Goal: Transaction & Acquisition: Purchase product/service

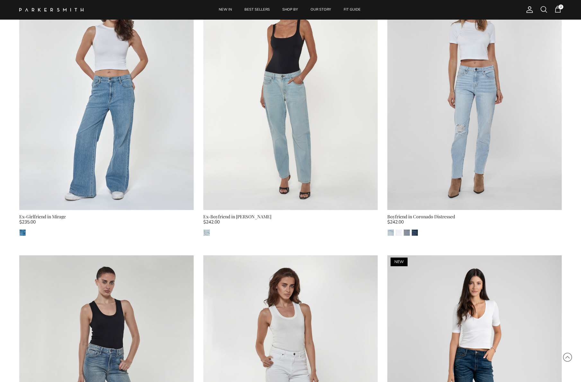
scroll to position [384, 0]
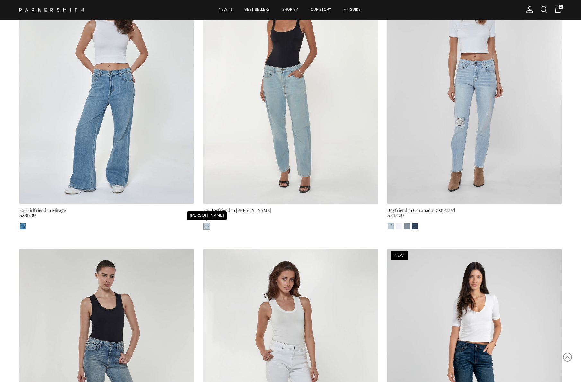
click at [208, 223] on img "Jones" at bounding box center [207, 226] width 6 height 6
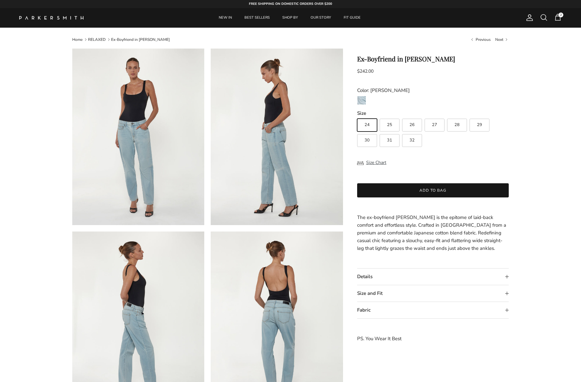
click at [436, 123] on span "27" at bounding box center [434, 125] width 5 height 4
click at [357, 116] on input "27" at bounding box center [357, 116] width 0 height 0
radio input "true"
click at [559, 16] on span "2" at bounding box center [561, 15] width 5 height 5
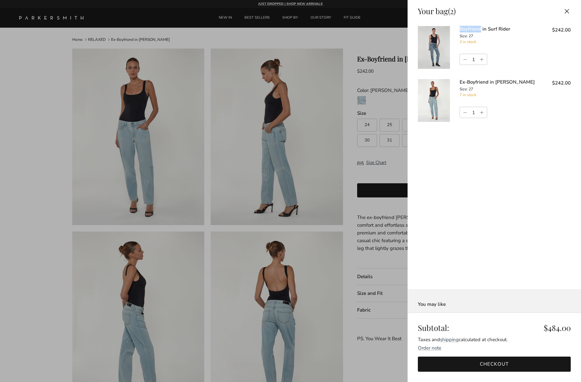
click at [559, 16] on div "Your bag (2) Close Boyfriend in Surf Rider Size: 27 Boyfriend in Surf Rider - 2…" at bounding box center [495, 66] width 174 height 132
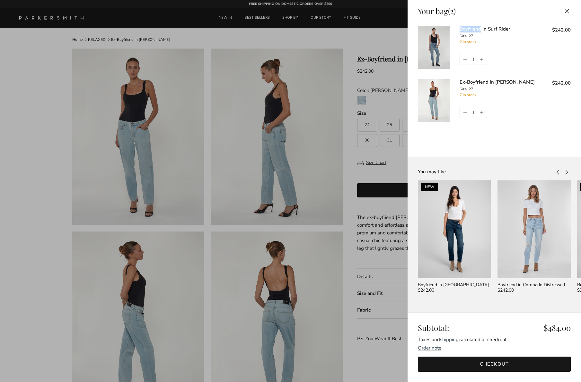
drag, startPoint x: 500, startPoint y: 365, endPoint x: 497, endPoint y: 351, distance: 14.3
click at [499, 365] on link "Checkout" at bounding box center [494, 363] width 153 height 15
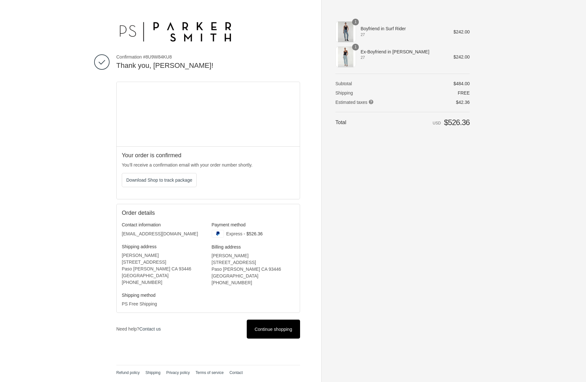
scroll to position [0, 0]
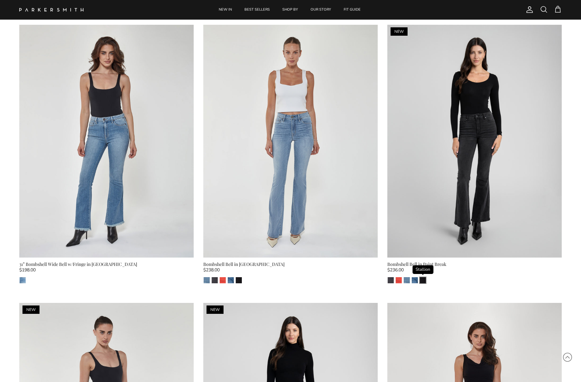
click at [424, 280] on img "Stallion" at bounding box center [423, 280] width 6 height 6
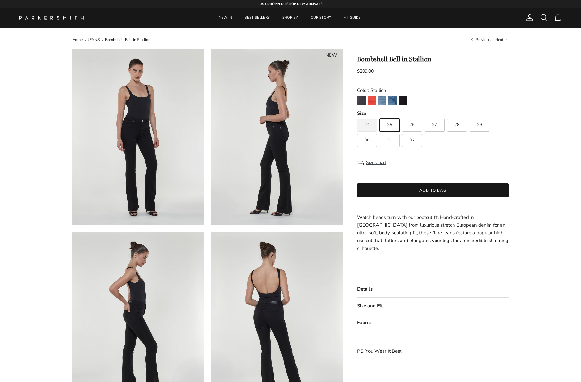
click at [433, 125] on span "27" at bounding box center [434, 125] width 5 height 4
click at [357, 116] on input "27" at bounding box center [357, 116] width 0 height 0
radio input "true"
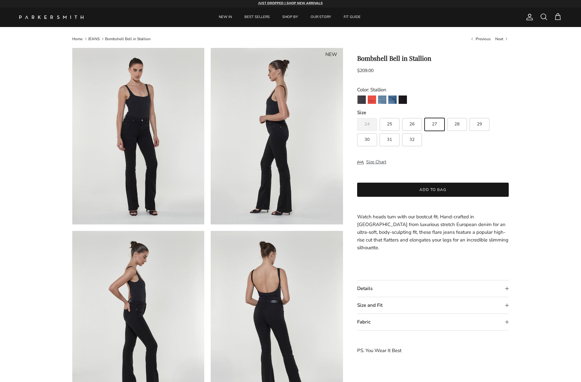
click at [442, 188] on button "Add to bag" at bounding box center [433, 190] width 152 height 14
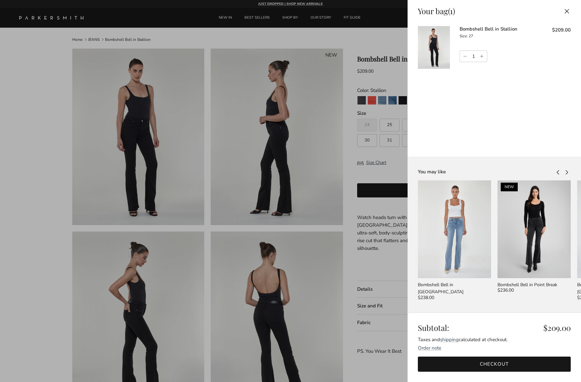
scroll to position [0, 0]
drag, startPoint x: 579, startPoint y: 236, endPoint x: 579, endPoint y: 223, distance: 13.2
click at [498, 363] on link "Checkout" at bounding box center [494, 363] width 153 height 15
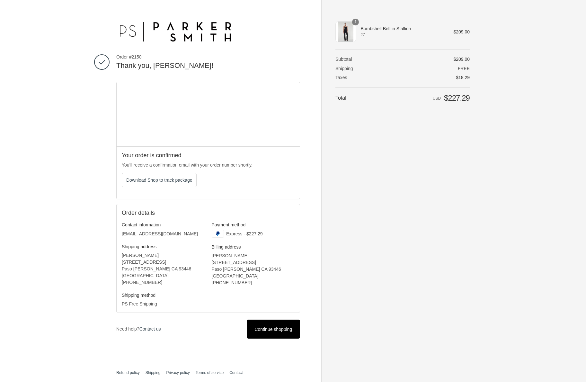
scroll to position [0, 0]
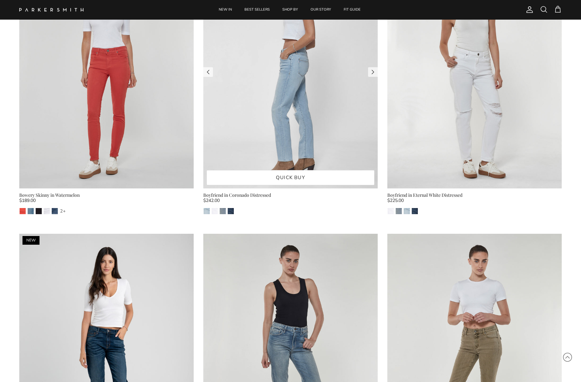
scroll to position [3996, 0]
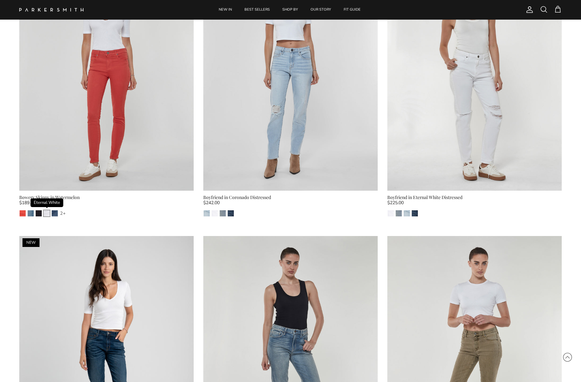
click at [47, 210] on img "Eternal White" at bounding box center [47, 213] width 6 height 6
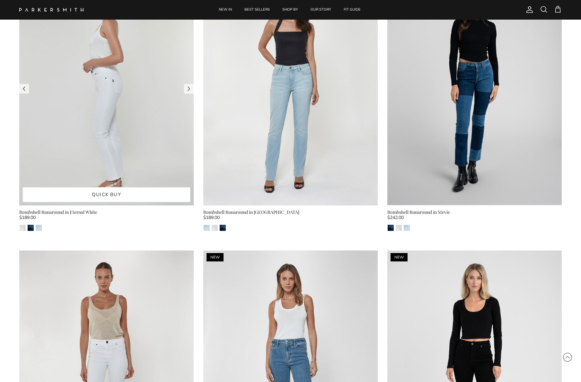
scroll to position [1473, 0]
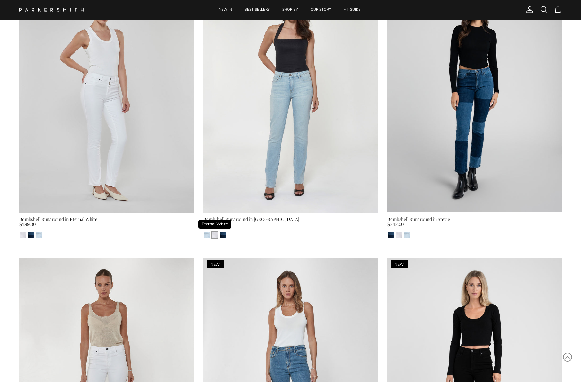
click at [214, 233] on img "Eternal White" at bounding box center [215, 235] width 6 height 6
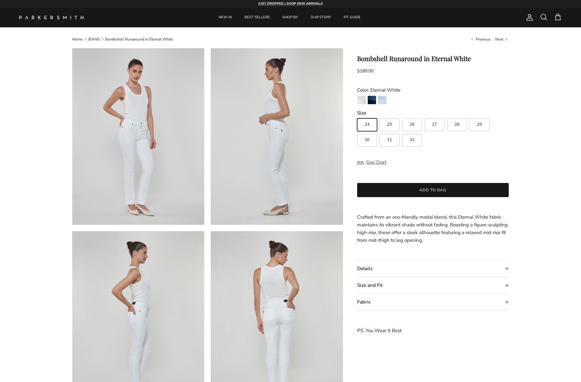
scroll to position [1, 0]
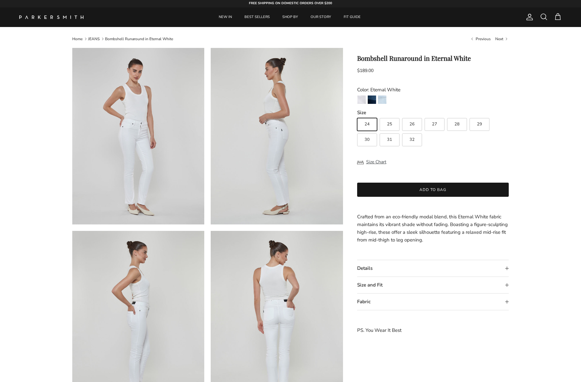
click at [436, 123] on span "27" at bounding box center [434, 124] width 5 height 4
click at [357, 115] on input "27" at bounding box center [357, 115] width 0 height 0
radio input "true"
click at [362, 99] on img "Eternal White" at bounding box center [362, 99] width 8 height 8
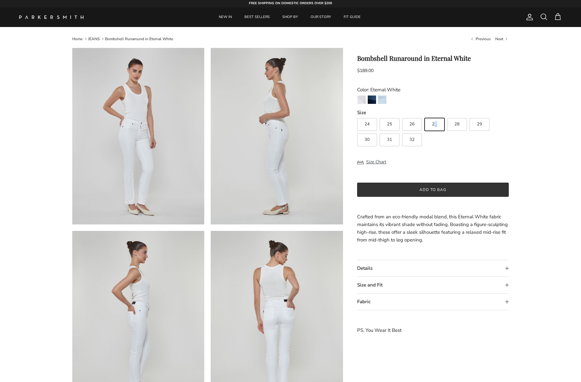
click at [439, 189] on button "Add to bag" at bounding box center [433, 190] width 152 height 14
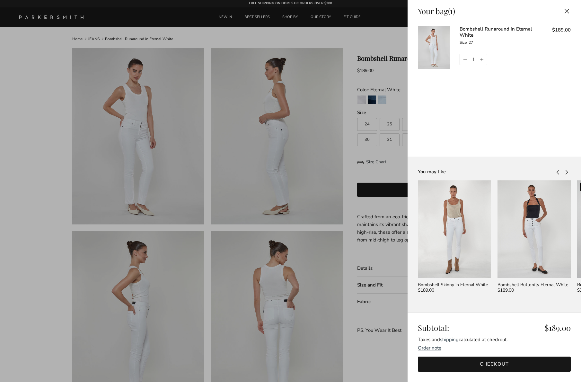
click at [488, 361] on link "Checkout" at bounding box center [494, 363] width 153 height 15
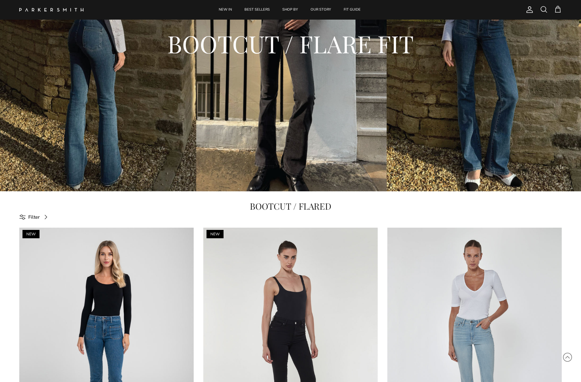
click at [297, 155] on div "BOOTCUT / FLARE FIT" at bounding box center [290, 46] width 581 height 291
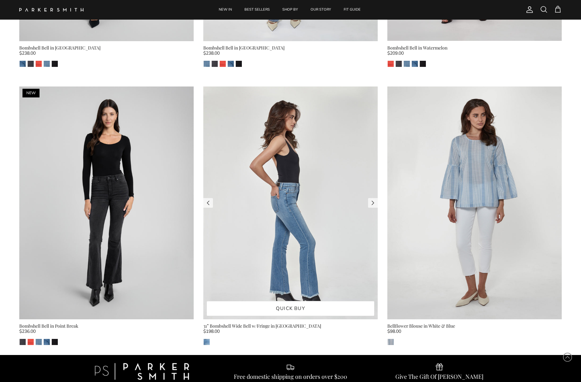
scroll to position [825, 0]
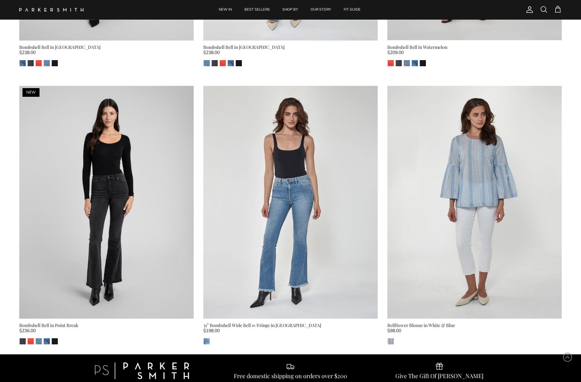
click at [55, 339] on img "Stallion" at bounding box center [55, 341] width 6 height 6
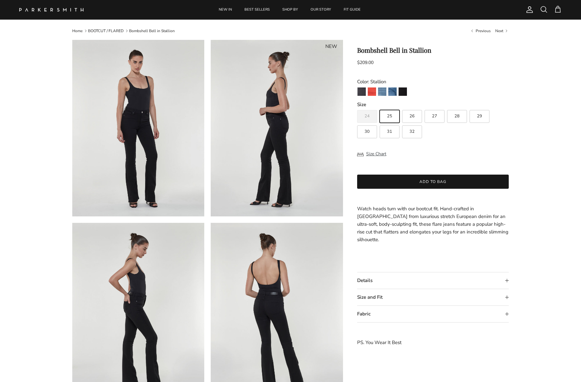
scroll to position [9, 0]
click at [434, 116] on span "27" at bounding box center [434, 116] width 5 height 4
click at [357, 107] on input "27" at bounding box center [357, 107] width 0 height 0
radio input "true"
drag, startPoint x: 432, startPoint y: 181, endPoint x: 431, endPoint y: 178, distance: 3.3
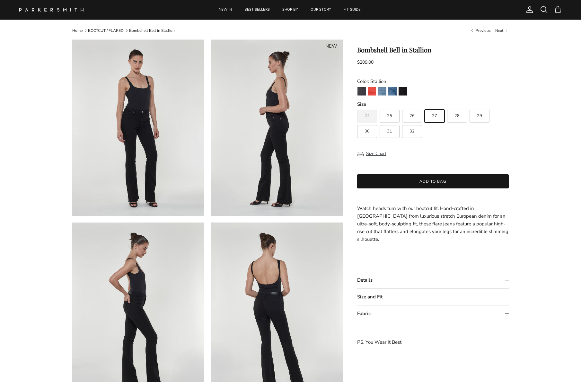
click at [432, 180] on button "Add to bag" at bounding box center [433, 181] width 152 height 14
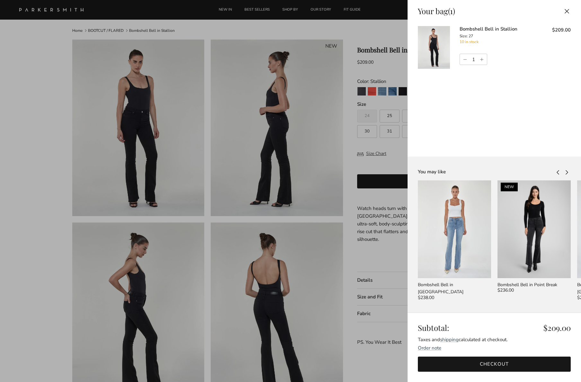
scroll to position [0, -1]
click at [492, 358] on link "Checkout" at bounding box center [494, 363] width 153 height 15
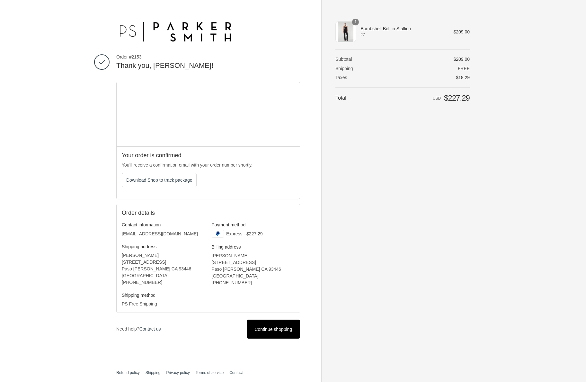
scroll to position [0, 0]
